Goal: Task Accomplishment & Management: Manage account settings

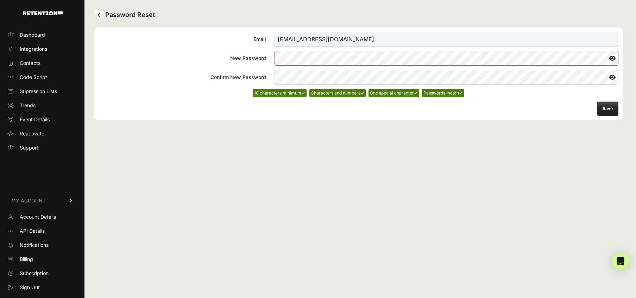
click at [604, 108] on button "Save" at bounding box center [607, 108] width 21 height 14
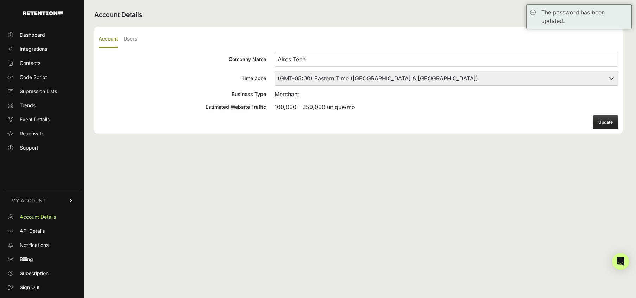
click at [599, 119] on button "Update" at bounding box center [606, 122] width 26 height 14
